Goal: Task Accomplishment & Management: Use online tool/utility

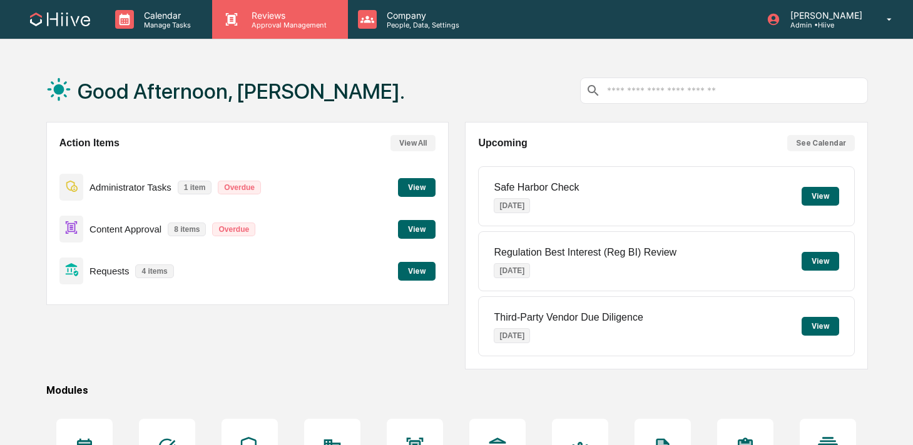
click at [253, 17] on p "Reviews" at bounding box center [286, 15] width 91 height 11
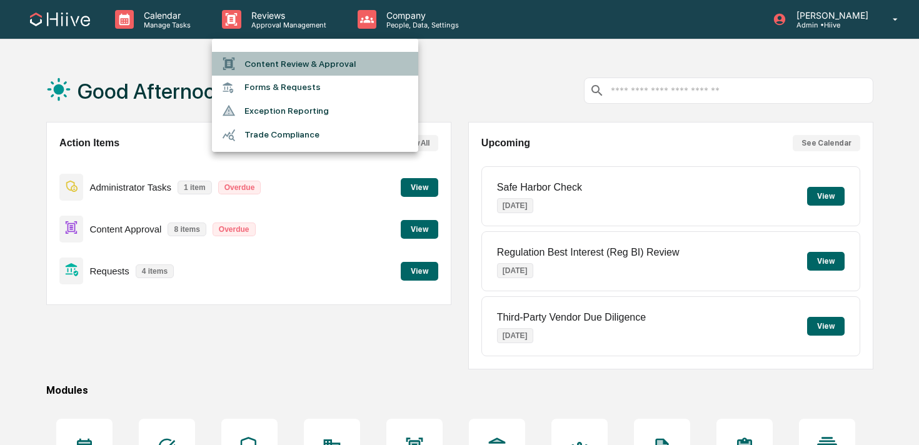
click at [261, 52] on li "Content Review & Approval" at bounding box center [315, 64] width 206 height 24
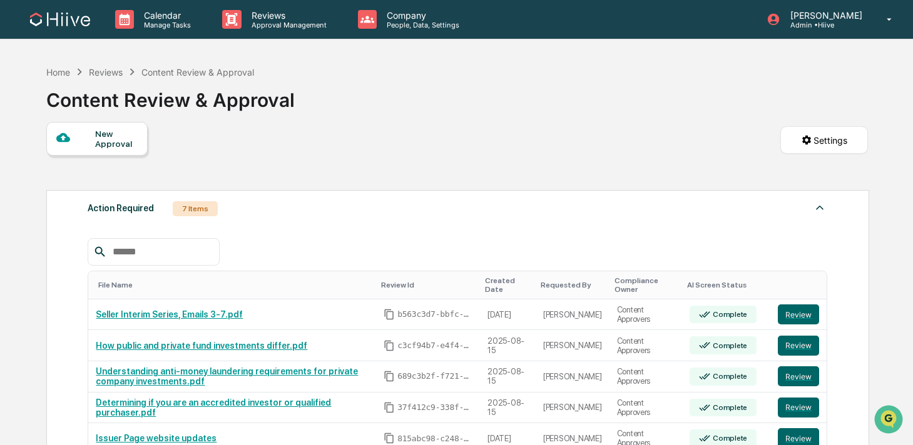
scroll to position [211, 0]
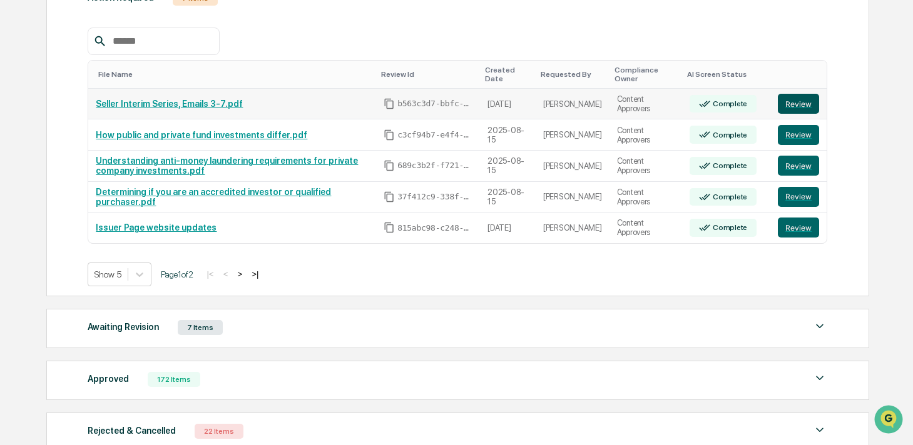
click at [797, 105] on button "Review" at bounding box center [797, 104] width 41 height 20
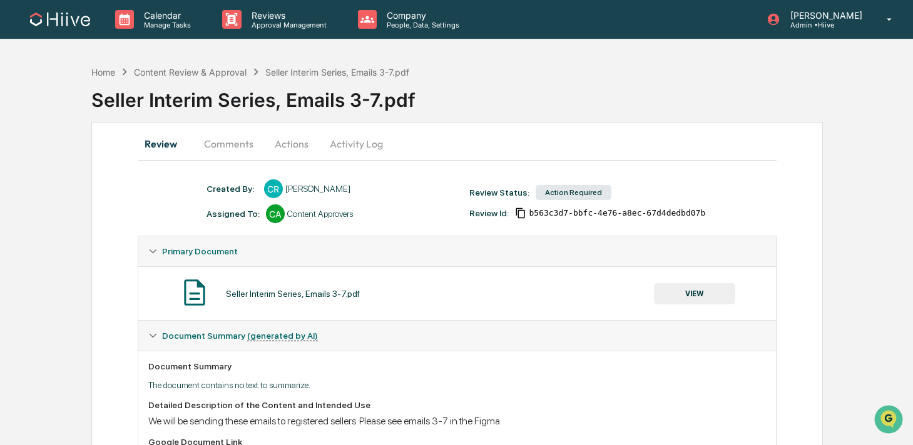
click at [227, 148] on button "Comments" at bounding box center [228, 144] width 69 height 30
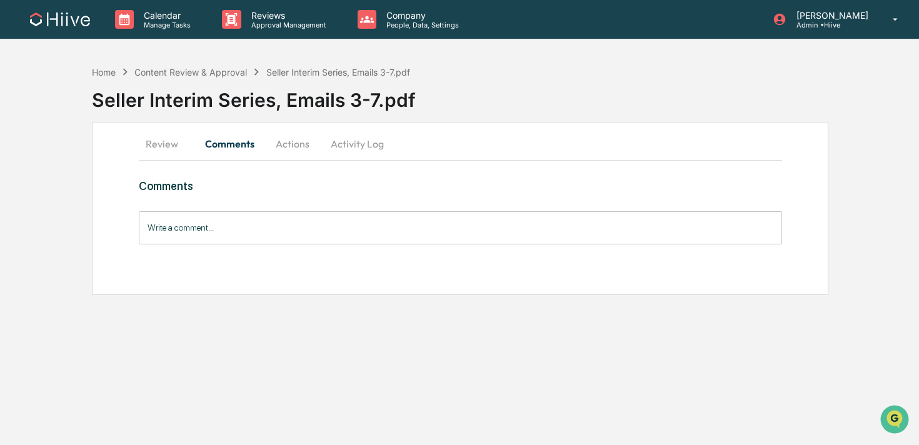
click at [290, 144] on button "Actions" at bounding box center [293, 144] width 56 height 30
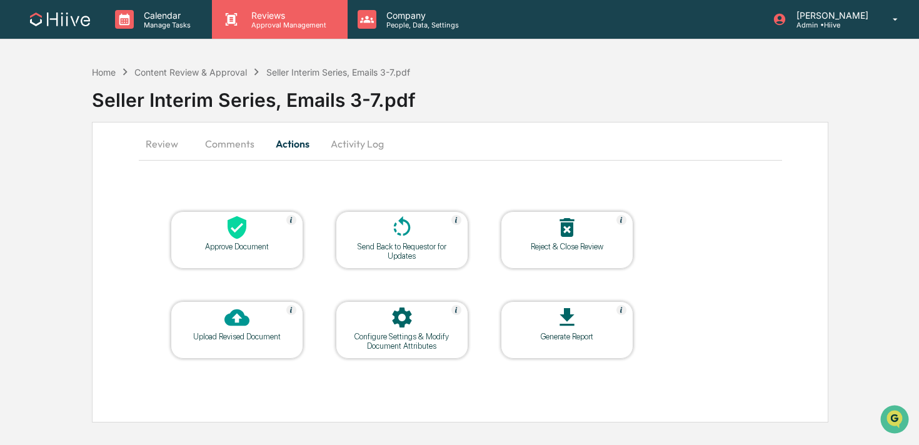
click at [237, 26] on icon at bounding box center [231, 19] width 19 height 19
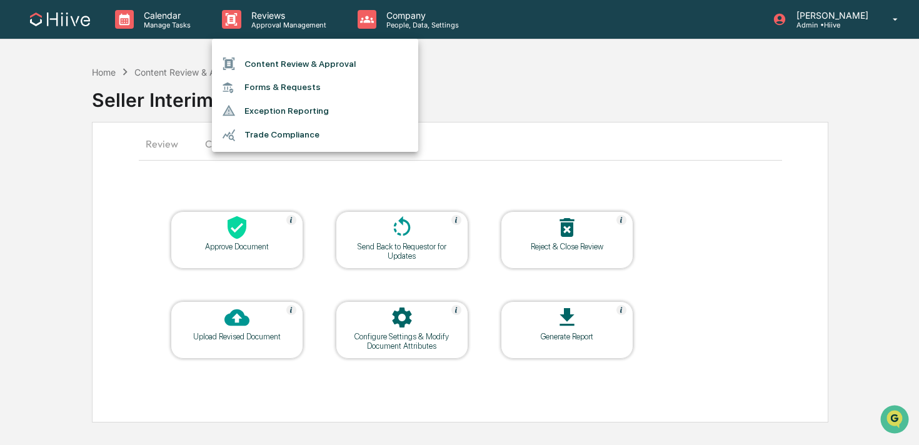
click at [246, 63] on li "Content Review & Approval" at bounding box center [315, 64] width 206 height 24
